Goal: Transaction & Acquisition: Purchase product/service

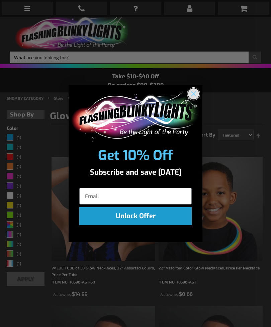
click at [195, 93] on circle "Close dialog" at bounding box center [193, 93] width 11 height 11
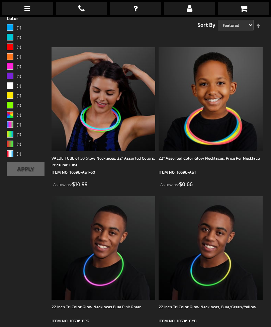
scroll to position [109, 0]
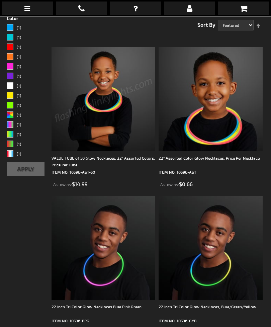
click at [63, 125] on img at bounding box center [104, 100] width 104 height 104
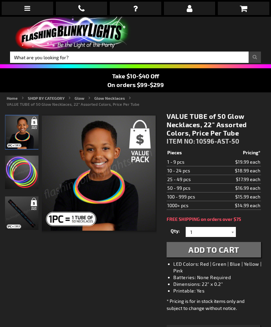
click at [23, 12] on link at bounding box center [28, 8] width 52 height 13
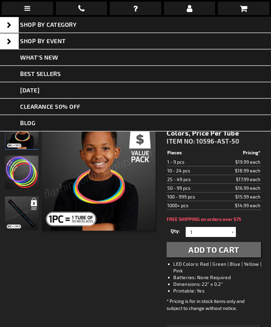
click at [34, 25] on span "SHOP BY CATEGORY" at bounding box center [48, 24] width 57 height 7
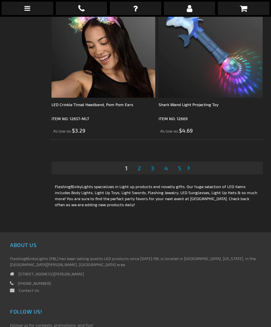
scroll to position [4489, 0]
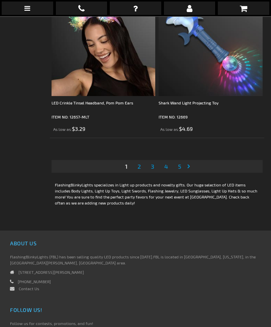
click at [180, 162] on link "Page 5" at bounding box center [180, 167] width 6 height 10
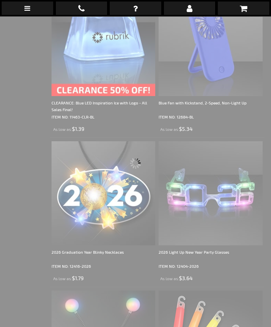
scroll to position [17, 0]
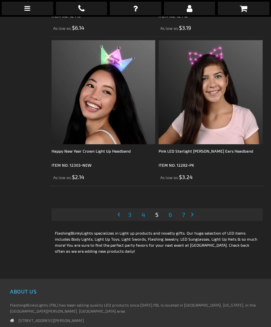
scroll to position [4440, 0]
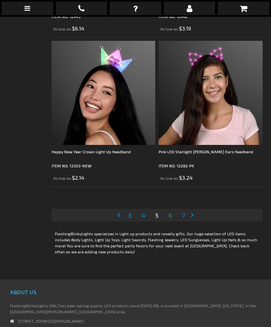
click at [142, 215] on span "4" at bounding box center [144, 214] width 4 height 7
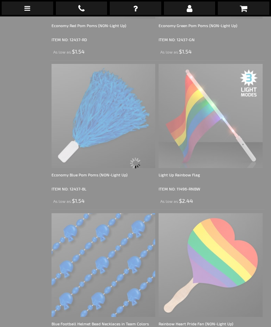
scroll to position [17, 0]
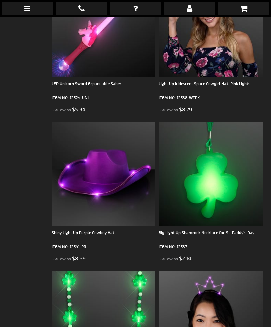
scroll to position [2569, 0]
